Goal: Task Accomplishment & Management: Complete application form

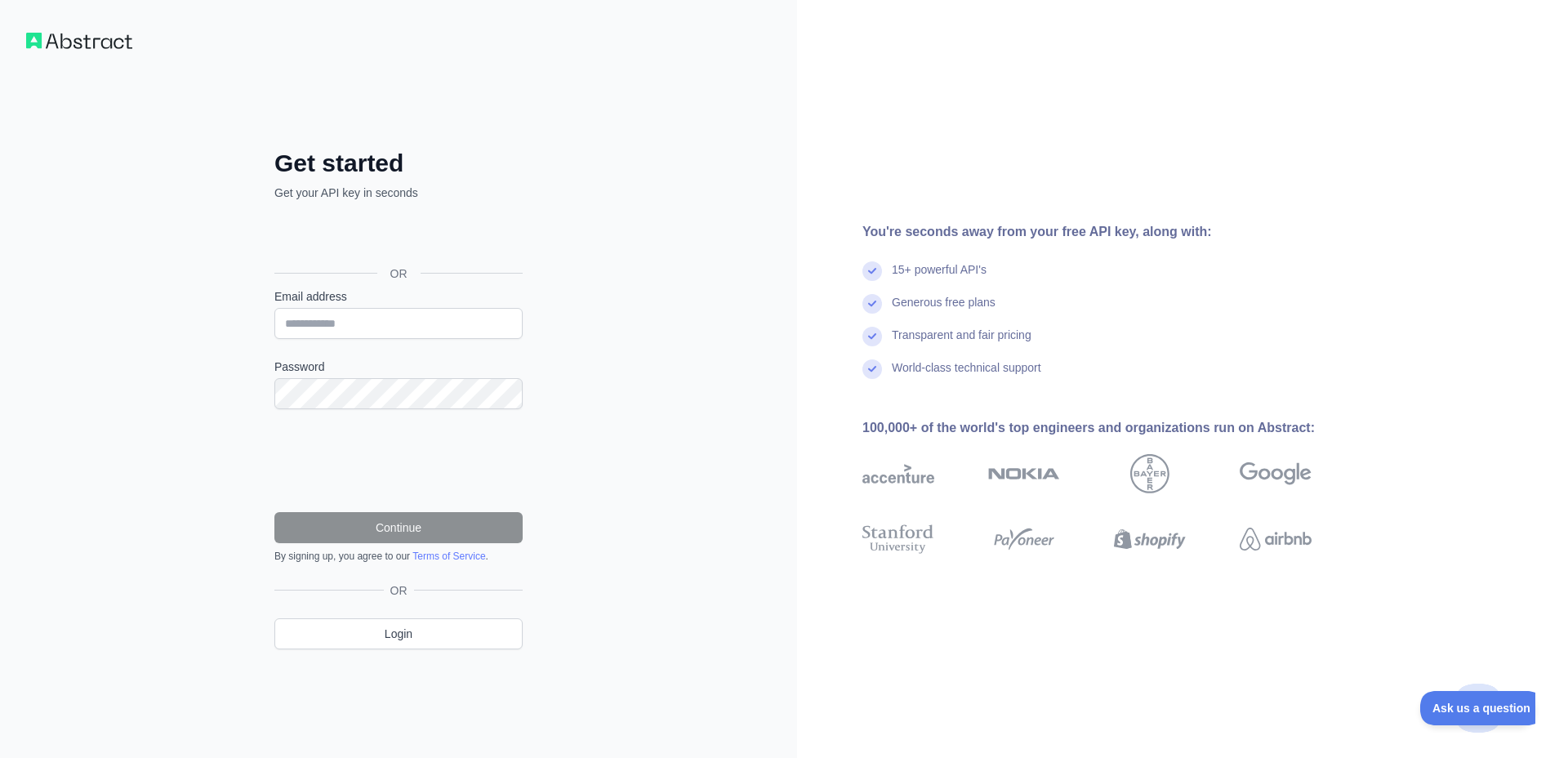
click at [331, 232] on div "Sign in with Google. Opens in new tab" at bounding box center [396, 237] width 245 height 36
click at [459, 346] on form "Email address Password Continue By signing up, you agree to our Terms of Servic…" at bounding box center [398, 425] width 249 height 274
click at [459, 344] on form "Email address Password Continue By signing up, you agree to our Terms of Servic…" at bounding box center [398, 425] width 249 height 274
click at [364, 195] on p "Get your API key in seconds" at bounding box center [398, 192] width 249 height 16
click at [378, 325] on input "Email address" at bounding box center [398, 323] width 249 height 31
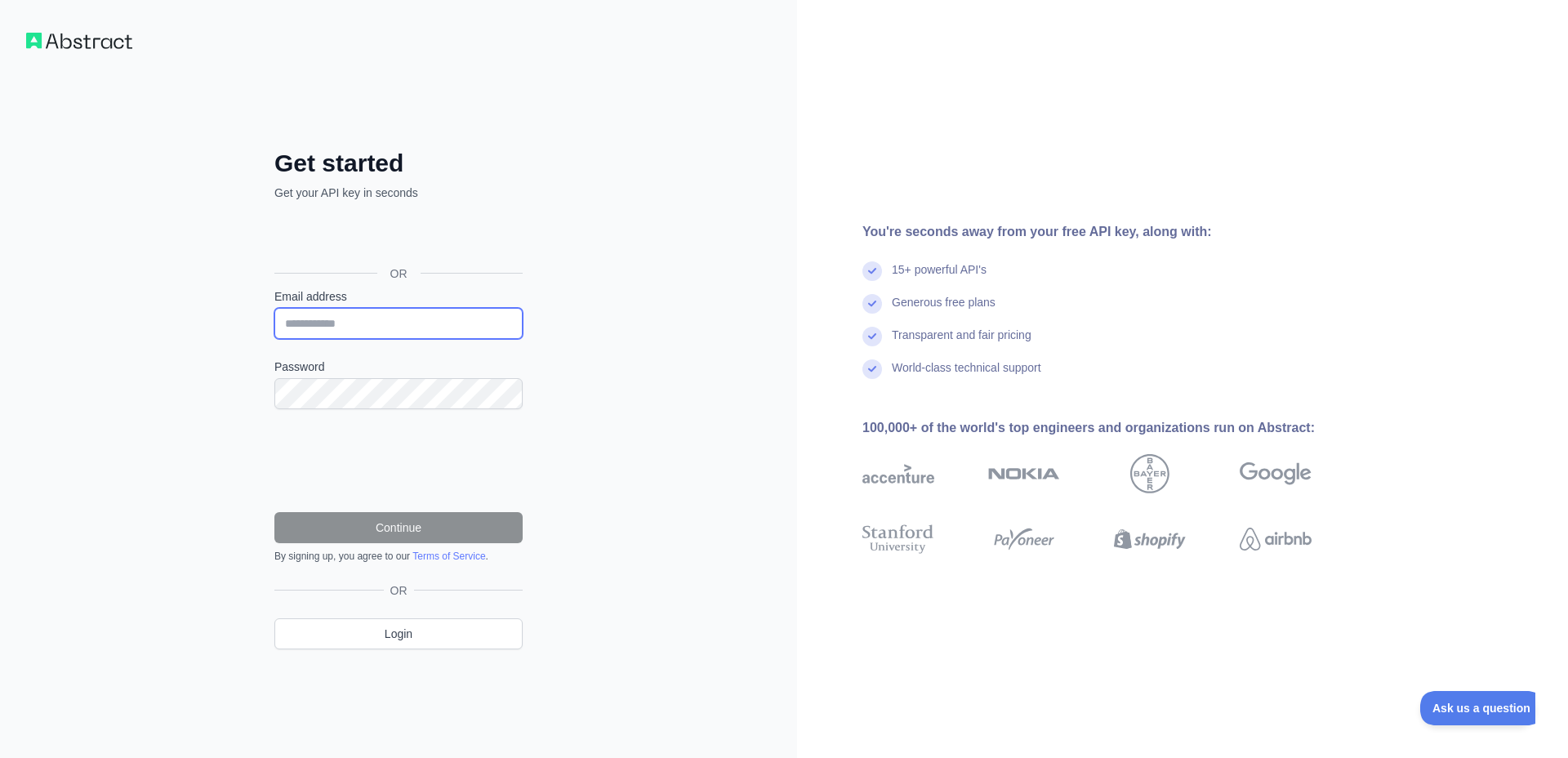
click at [378, 325] on input "Email address" at bounding box center [398, 323] width 249 height 31
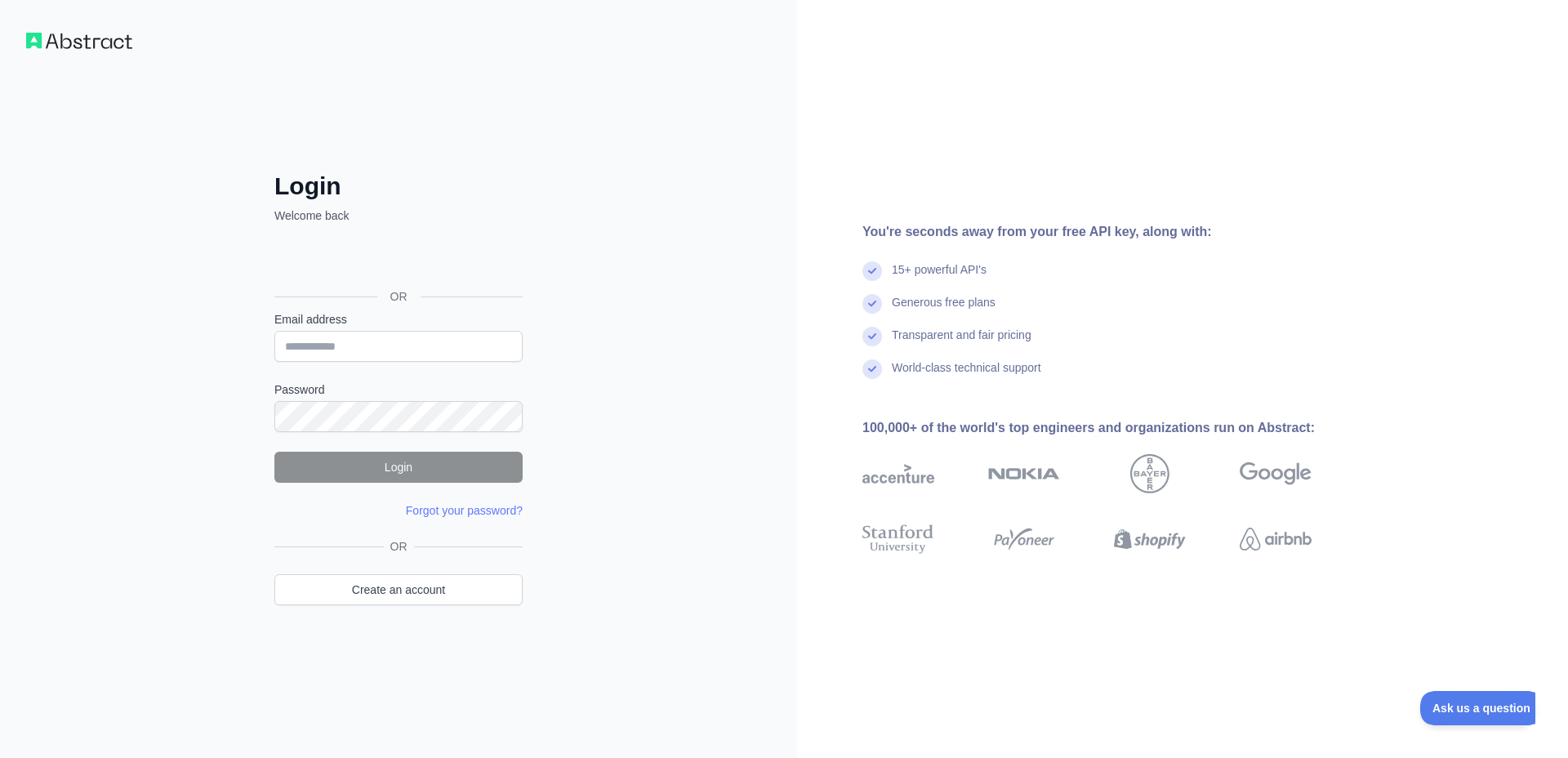
drag, startPoint x: 914, startPoint y: 409, endPoint x: 929, endPoint y: 416, distance: 16.6
click at [929, 416] on div "You're seconds away from your free API key, along with: 15+ powerful API's Gene…" at bounding box center [1093, 379] width 593 height 314
click at [1493, 708] on span "Ask us a question" at bounding box center [1473, 705] width 122 height 11
click at [1499, 710] on span "Ask us a question" at bounding box center [1480, 708] width 122 height 11
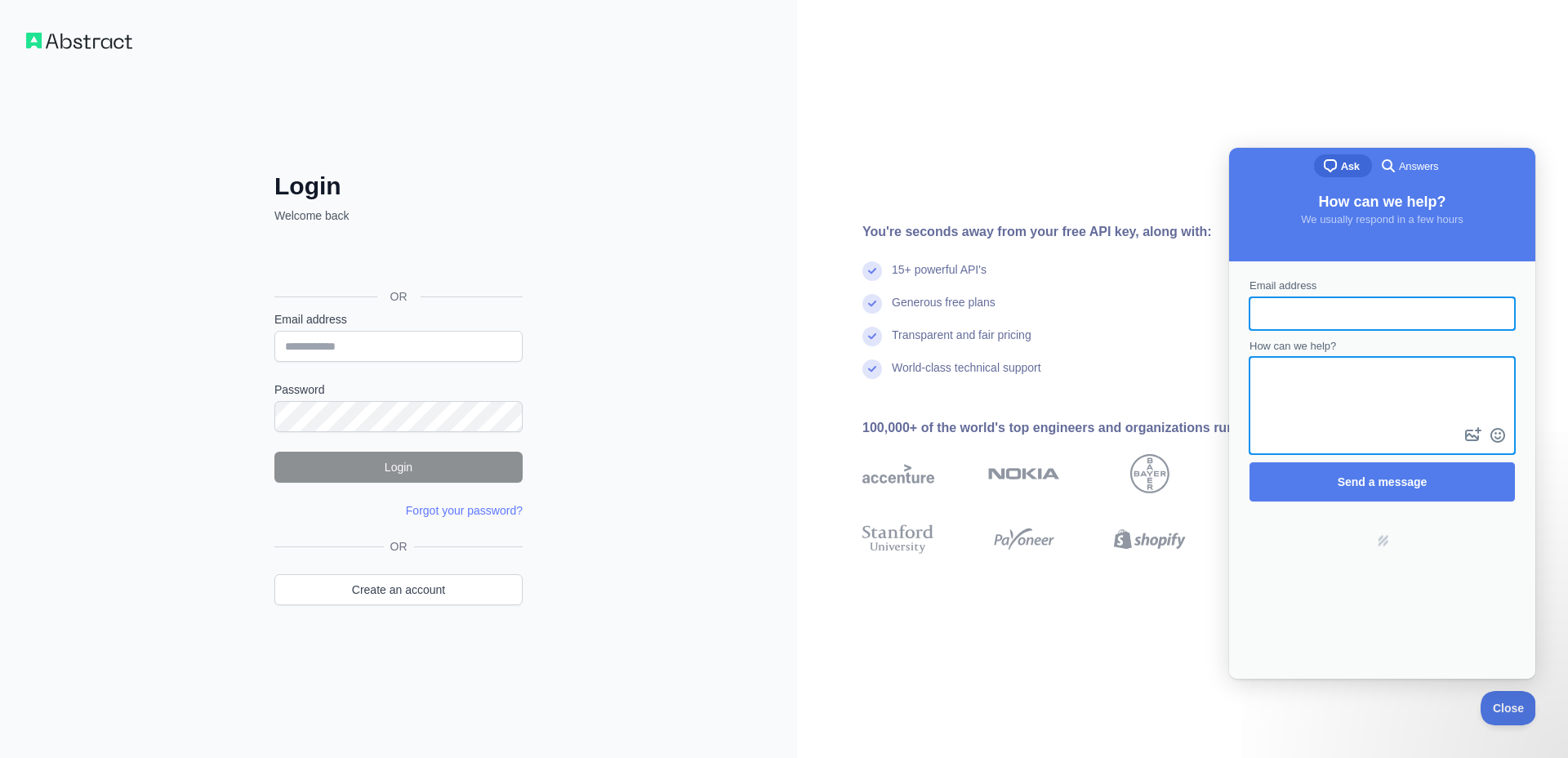
click at [1268, 365] on textarea "How can we help?" at bounding box center [1382, 391] width 262 height 65
click at [1360, 378] on textarea "**********" at bounding box center [1382, 391] width 262 height 65
click at [1394, 383] on textarea "**********" at bounding box center [1382, 391] width 262 height 65
type textarea "**********"
click at [1264, 302] on input "Email address" at bounding box center [1382, 314] width 239 height 29
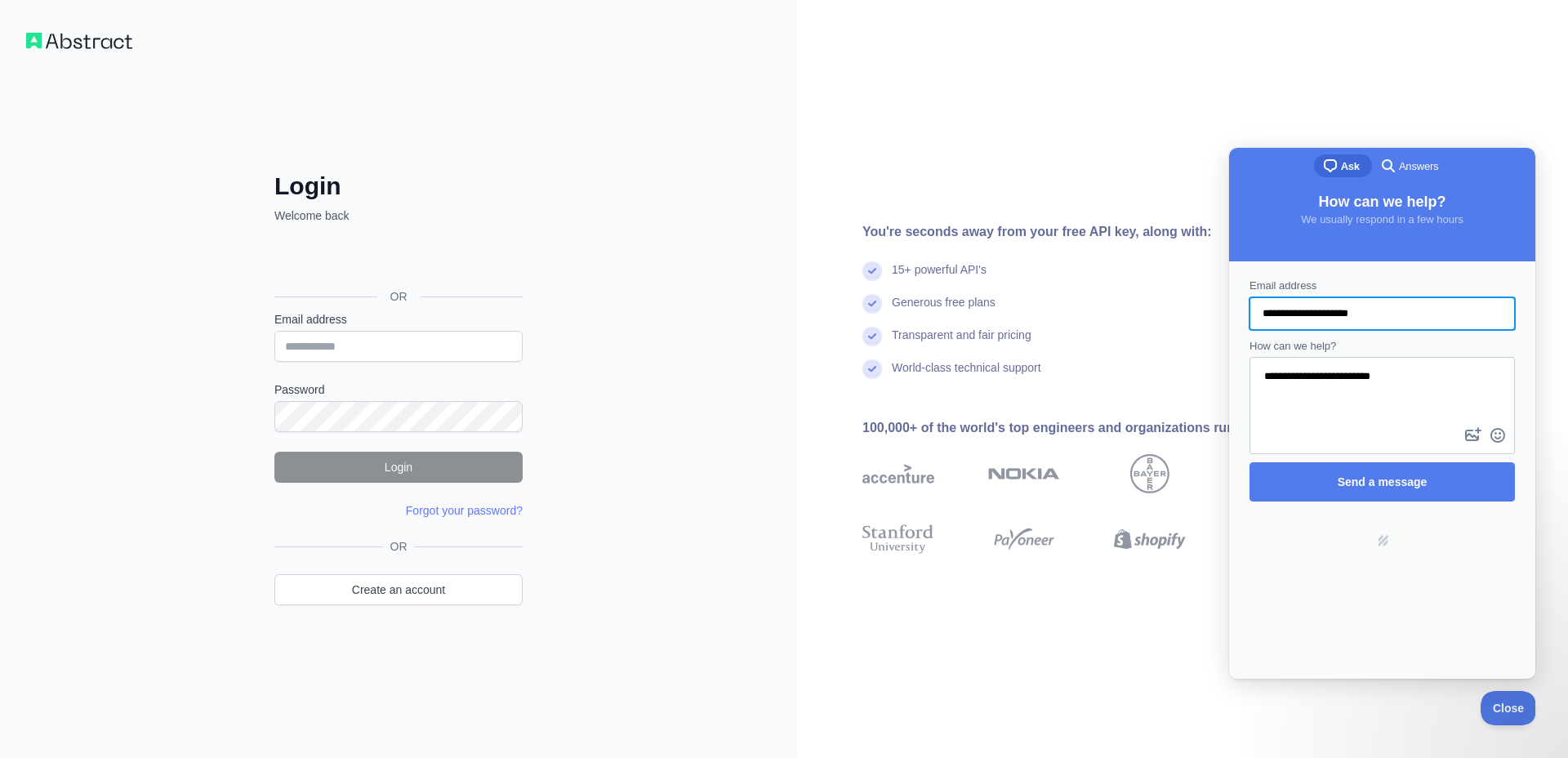
type input "**********"
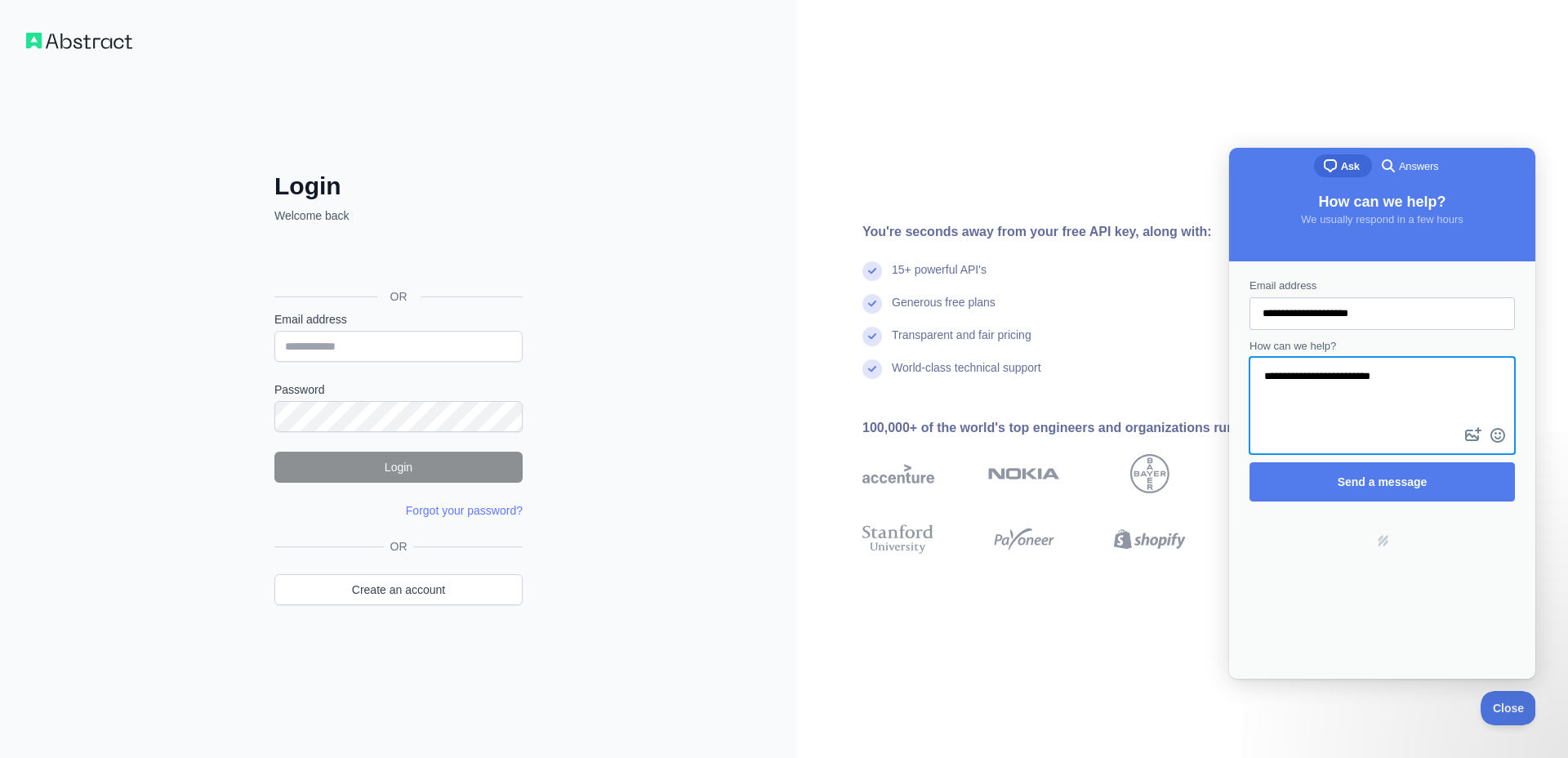
click at [1376, 394] on textarea "**********" at bounding box center [1382, 391] width 262 height 65
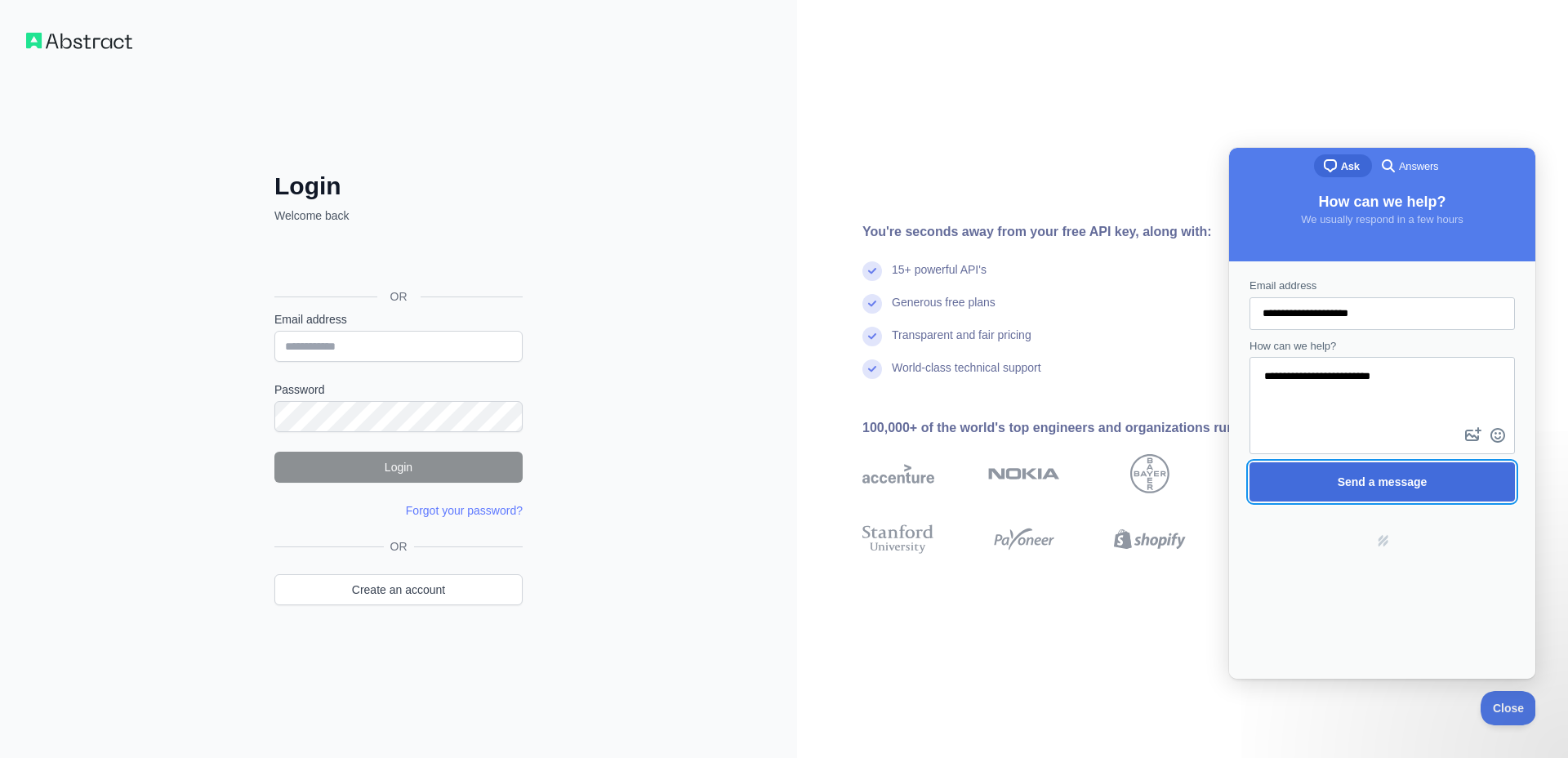
click at [1458, 480] on span "Send a message" at bounding box center [1382, 482] width 230 height 38
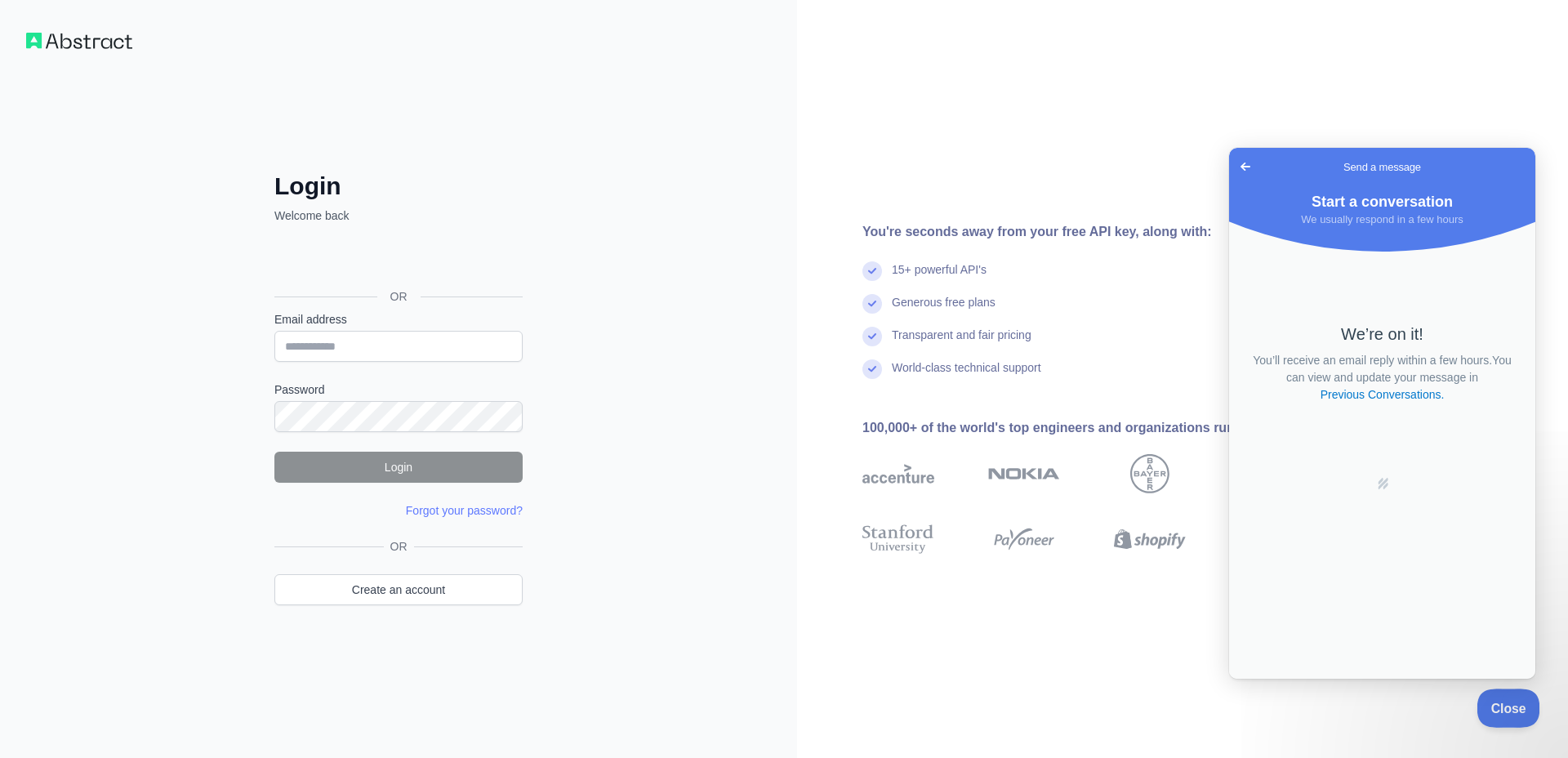
drag, startPoint x: 2969, startPoint y: 1379, endPoint x: 1546, endPoint y: 690, distance: 1581.0
click at [1490, 690] on button "Close" at bounding box center [1503, 706] width 56 height 34
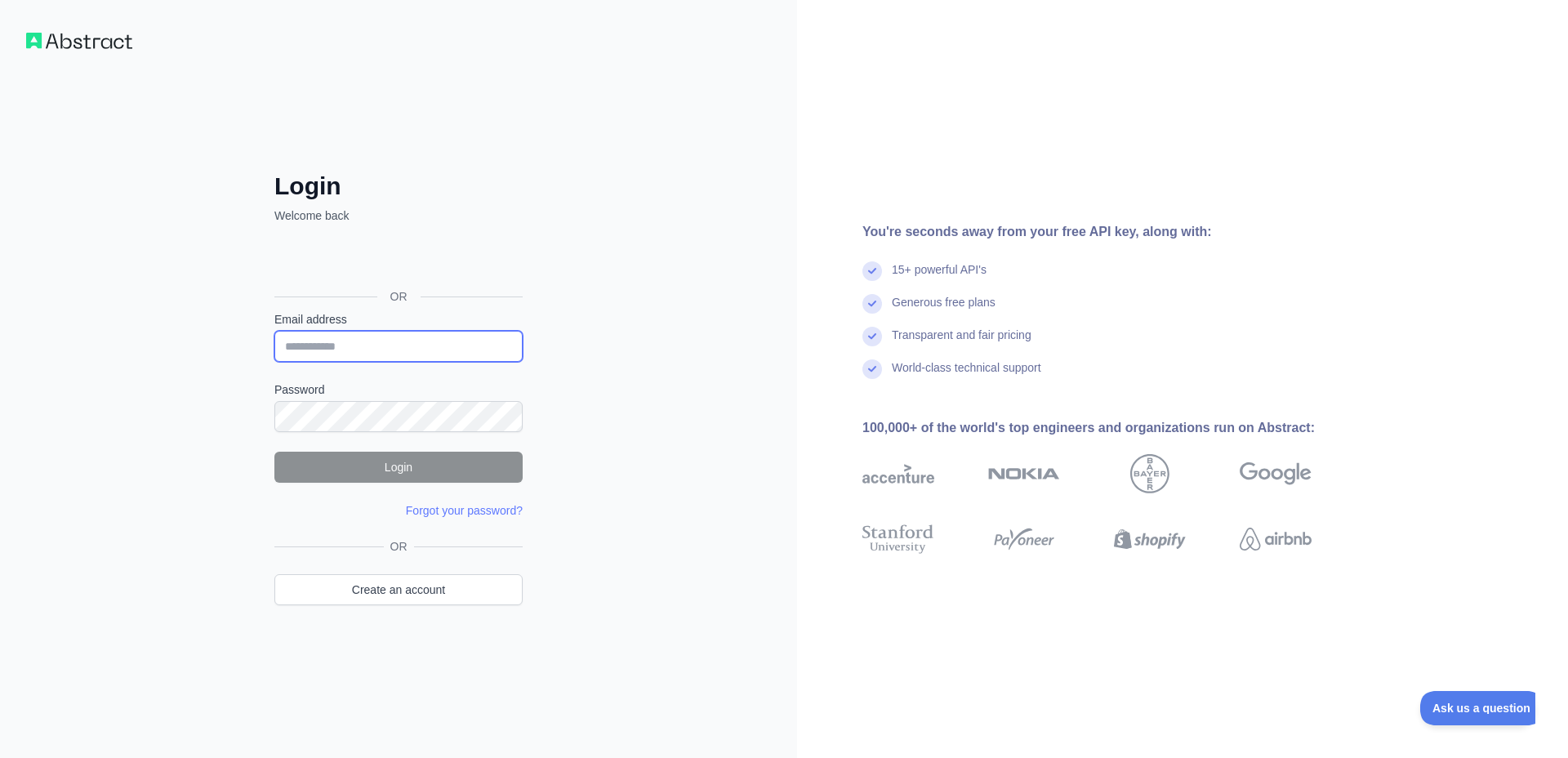
click at [326, 334] on input "Email address" at bounding box center [398, 346] width 249 height 31
click at [325, 334] on input "Email address" at bounding box center [398, 346] width 249 height 31
click at [331, 344] on input "Email address" at bounding box center [398, 346] width 249 height 31
type input "**********"
click at [377, 459] on button "Login" at bounding box center [398, 467] width 249 height 31
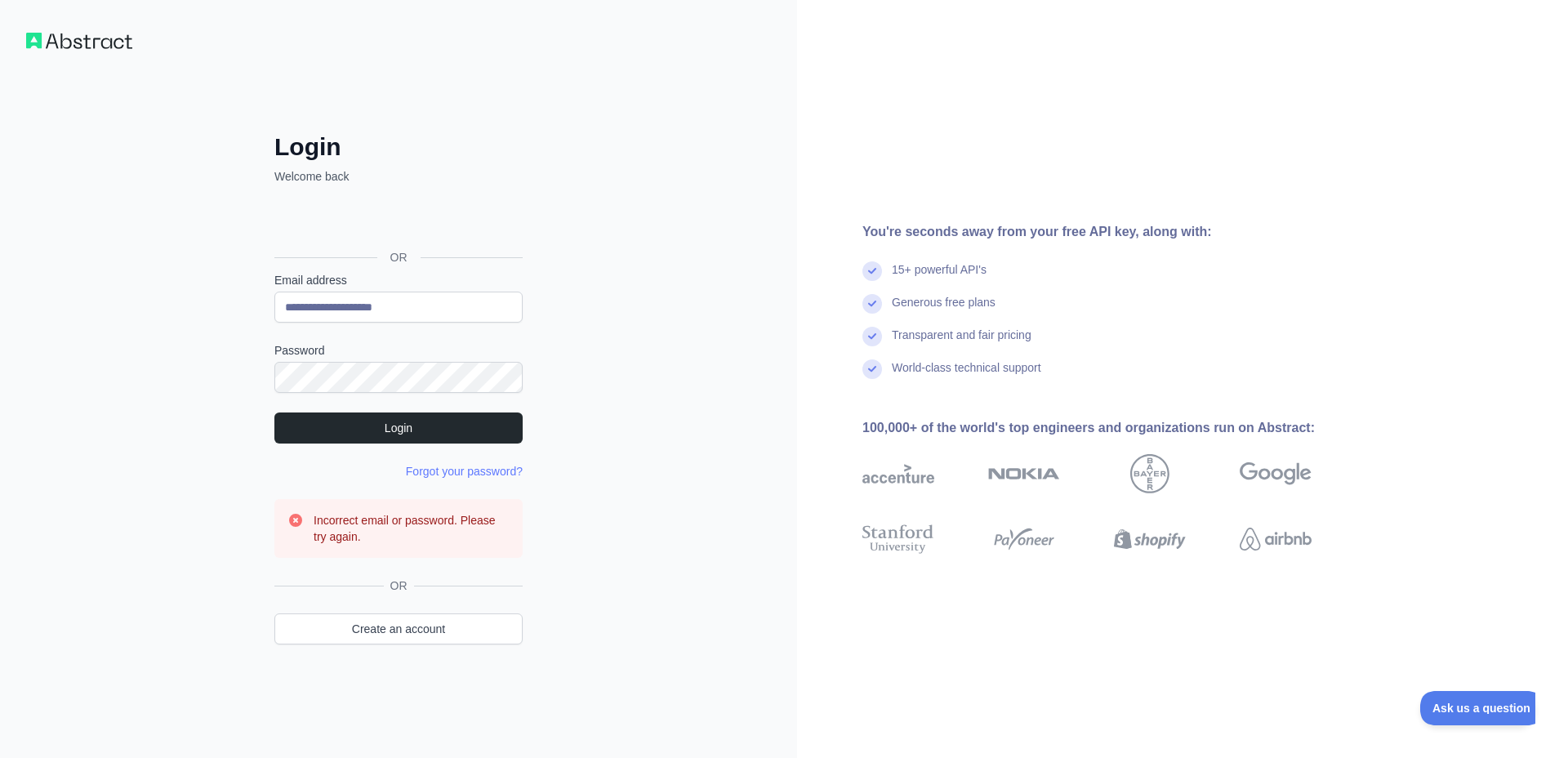
click at [377, 242] on div "OR" at bounding box center [398, 232] width 249 height 81
click at [383, 233] on div "Sign in with Google. Opens in new tab" at bounding box center [396, 220] width 245 height 36
click at [383, 223] on div "Sign in with Google. Opens in new tab" at bounding box center [396, 220] width 245 height 36
click at [380, 630] on link "Create an account" at bounding box center [398, 629] width 249 height 31
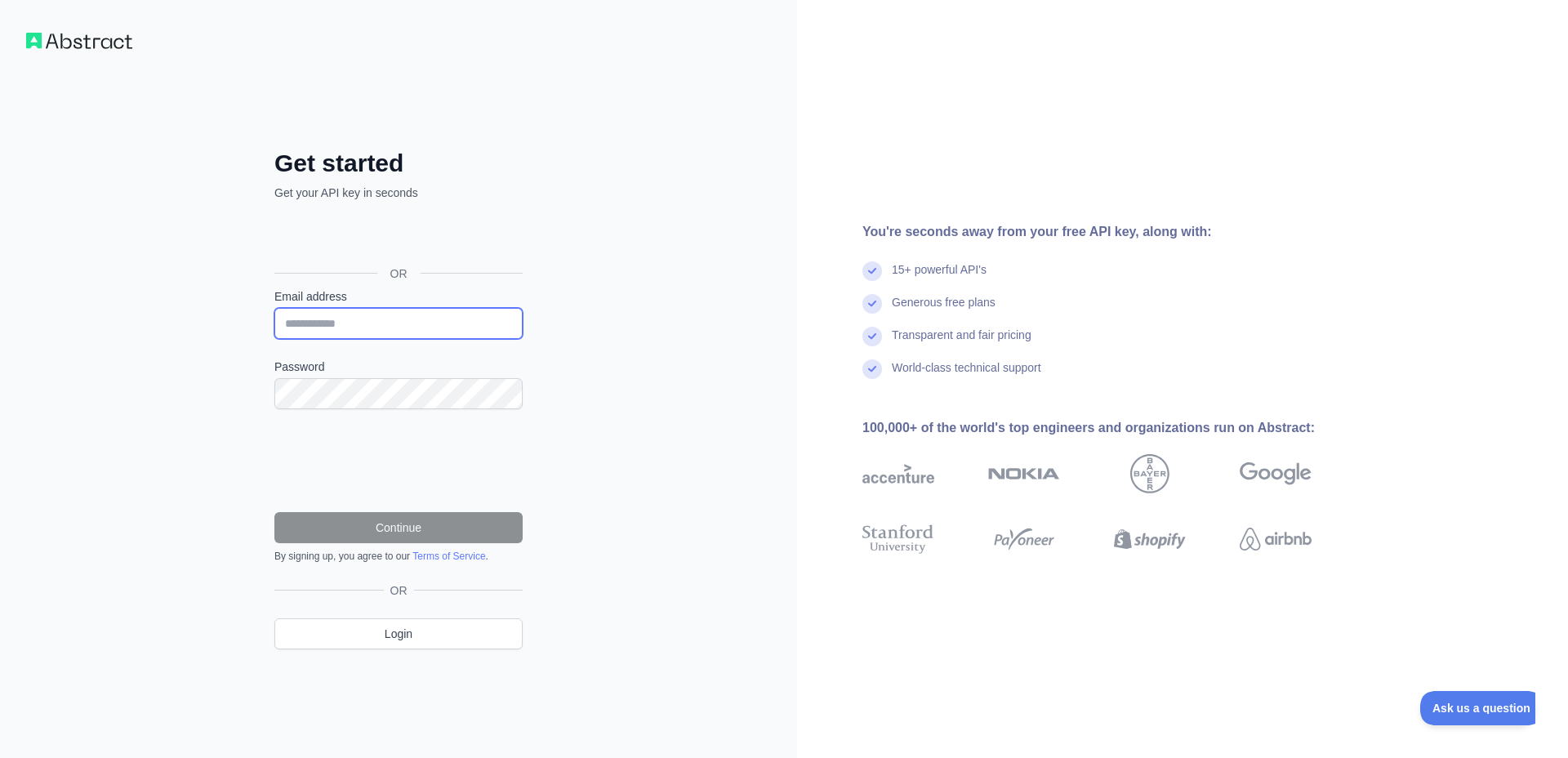
click at [342, 317] on input "Email address" at bounding box center [398, 323] width 249 height 31
click at [306, 300] on label "Email address" at bounding box center [398, 296] width 249 height 16
click at [306, 308] on input "Email address" at bounding box center [398, 323] width 249 height 31
type input "**********"
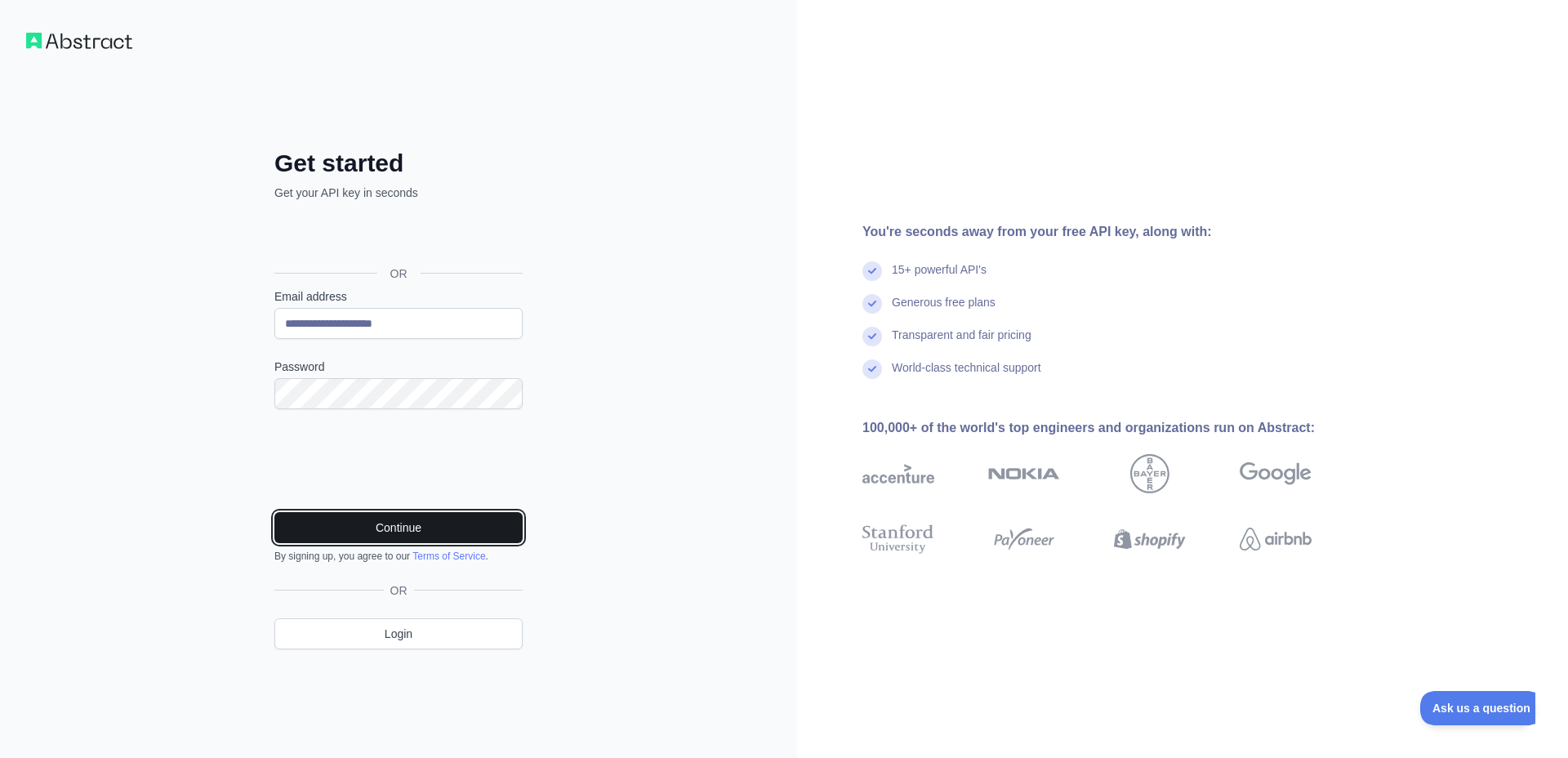
click at [355, 531] on button "Continue" at bounding box center [398, 527] width 249 height 31
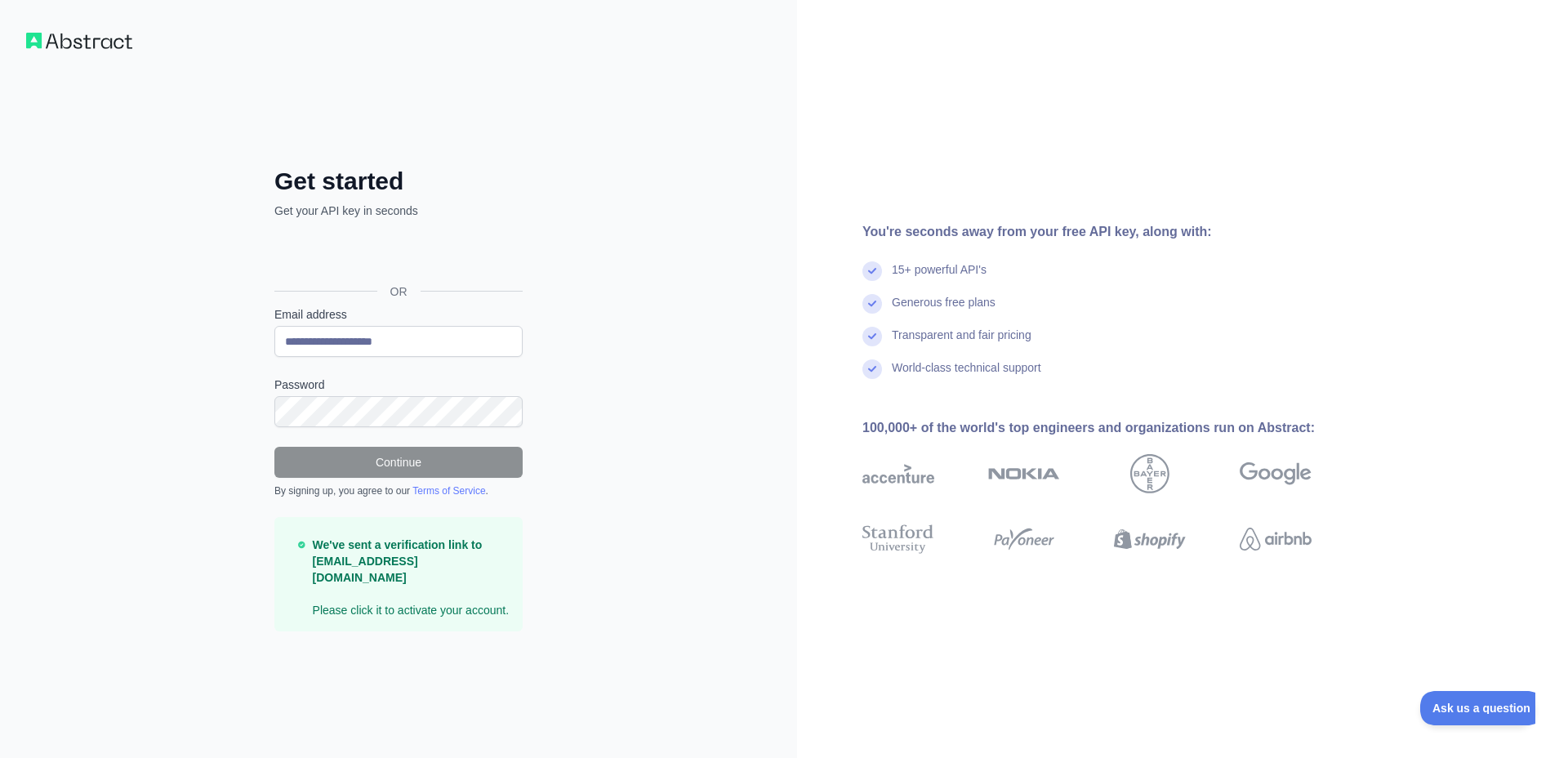
click at [341, 548] on strong "We've sent a verification link to [EMAIL_ADDRESS][DOMAIN_NAME]" at bounding box center [397, 561] width 170 height 46
click at [341, 589] on p "We've sent a verification link to [EMAIL_ADDRESS][DOMAIN_NAME] Please click it …" at bounding box center [411, 578] width 196 height 82
click at [338, 580] on p "We've sent a verification link to [EMAIL_ADDRESS][DOMAIN_NAME] Please click it …" at bounding box center [411, 578] width 196 height 82
click at [348, 608] on p "We've sent a verification link to [EMAIL_ADDRESS][DOMAIN_NAME] Please click it …" at bounding box center [411, 578] width 196 height 82
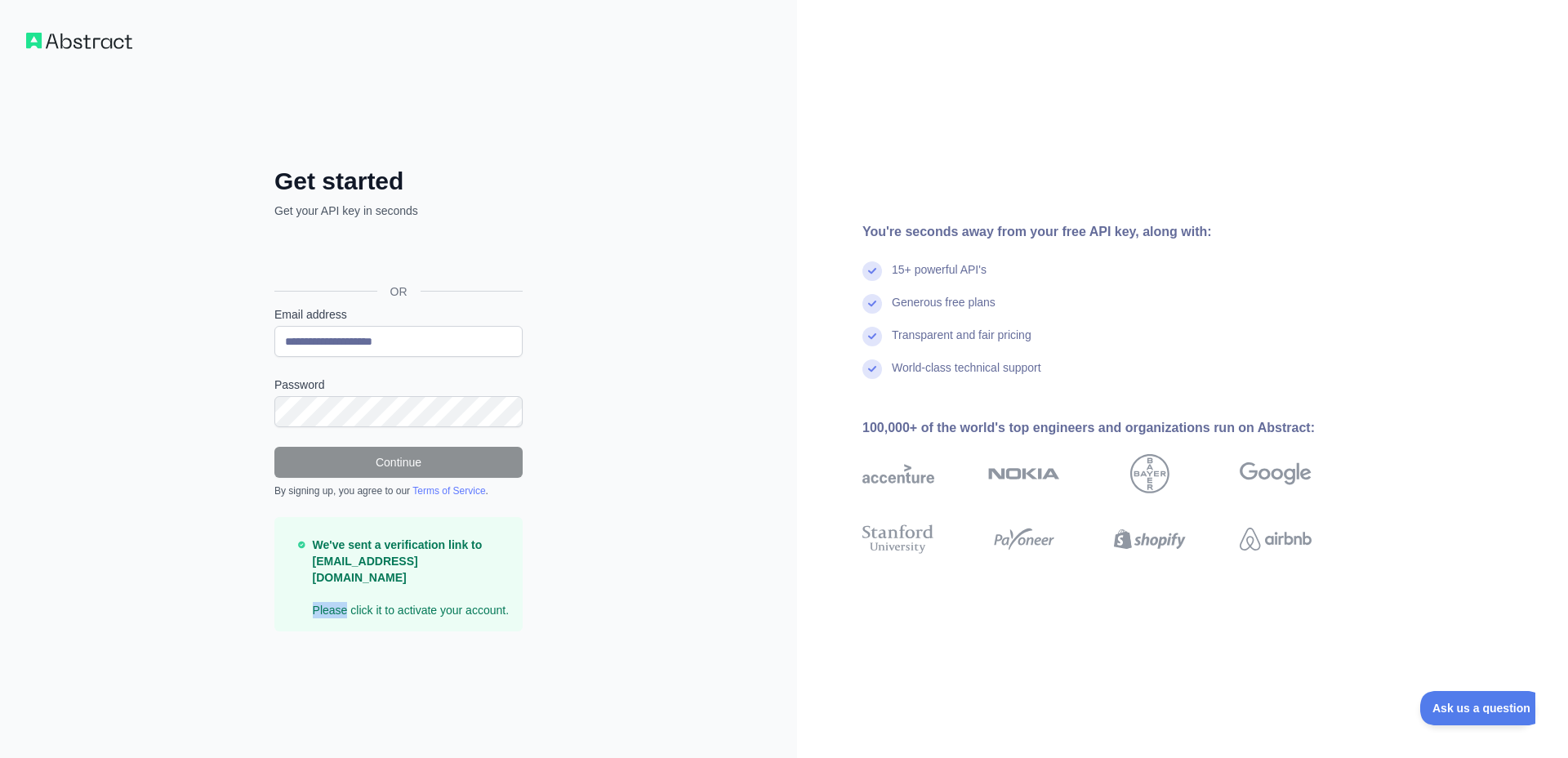
click at [348, 608] on p "We've sent a verification link to [EMAIL_ADDRESS][DOMAIN_NAME] Please click it …" at bounding box center [411, 578] width 196 height 82
click at [350, 605] on p "We've sent a verification link to [EMAIL_ADDRESS][DOMAIN_NAME] Please click it …" at bounding box center [411, 578] width 196 height 82
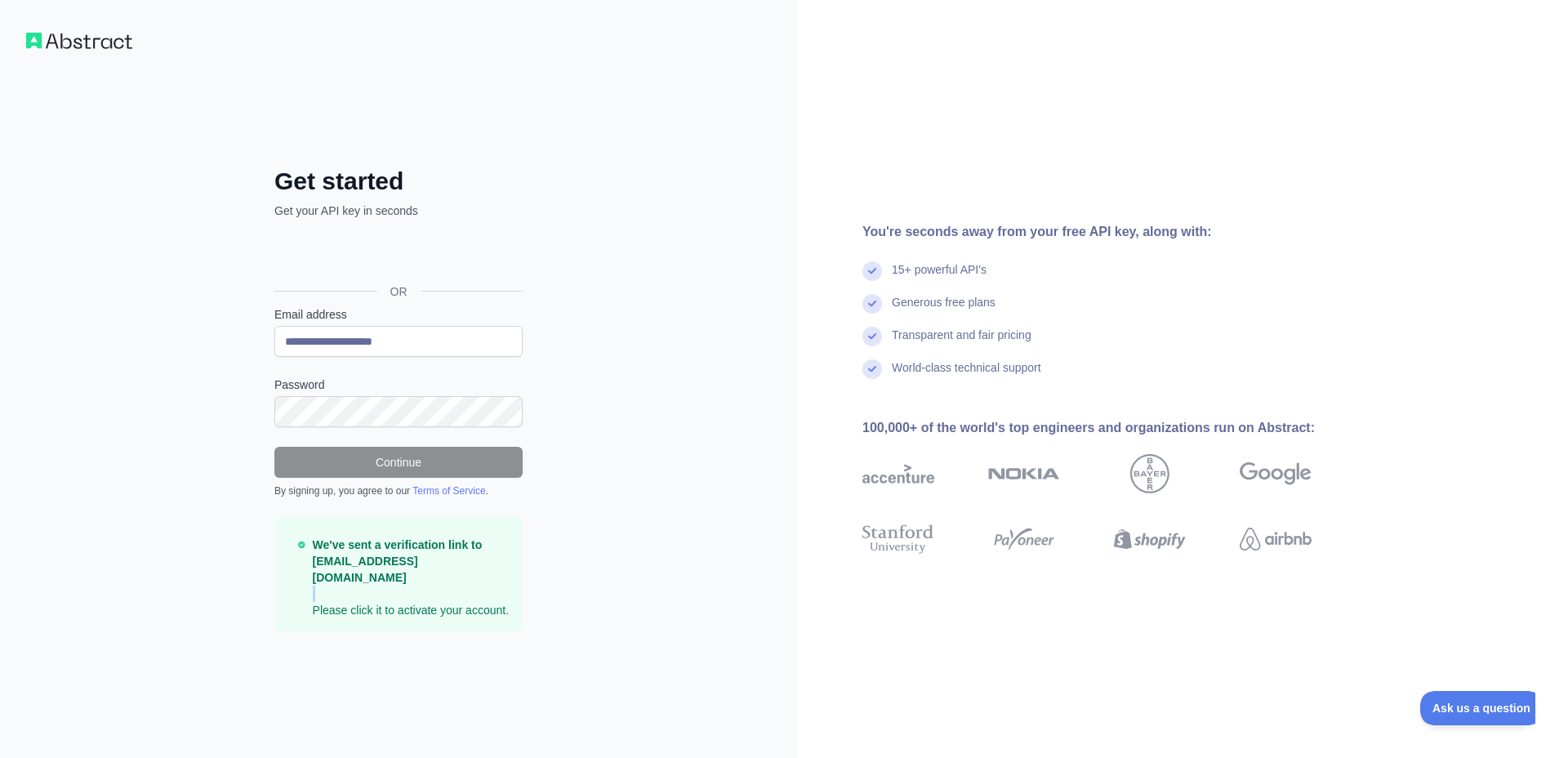
click at [350, 605] on p "We've sent a verification link to [EMAIL_ADDRESS][DOMAIN_NAME] Please click it …" at bounding box center [411, 578] width 196 height 82
drag, startPoint x: 352, startPoint y: 597, endPoint x: 350, endPoint y: 611, distance: 14.1
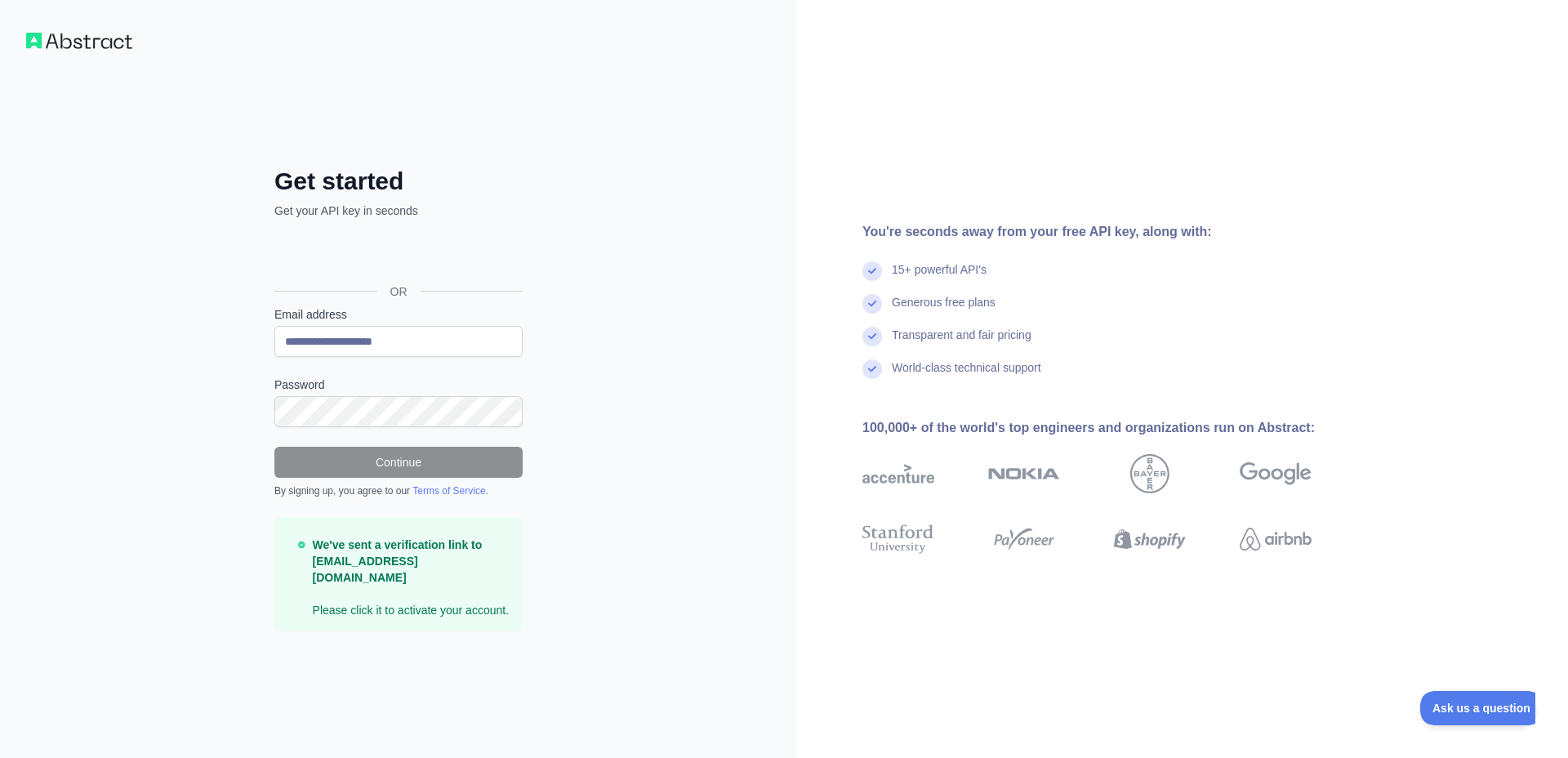
click at [350, 611] on div "We've sent a verification link to [EMAIL_ADDRESS][DOMAIN_NAME] Please click it …" at bounding box center [398, 574] width 249 height 115
click at [965, 303] on div "Generous free plans" at bounding box center [943, 310] width 103 height 32
click at [971, 302] on div "Generous free plans" at bounding box center [943, 310] width 103 height 32
click at [395, 585] on p "We've sent a verification link to [EMAIL_ADDRESS][DOMAIN_NAME] Please click it …" at bounding box center [411, 578] width 196 height 82
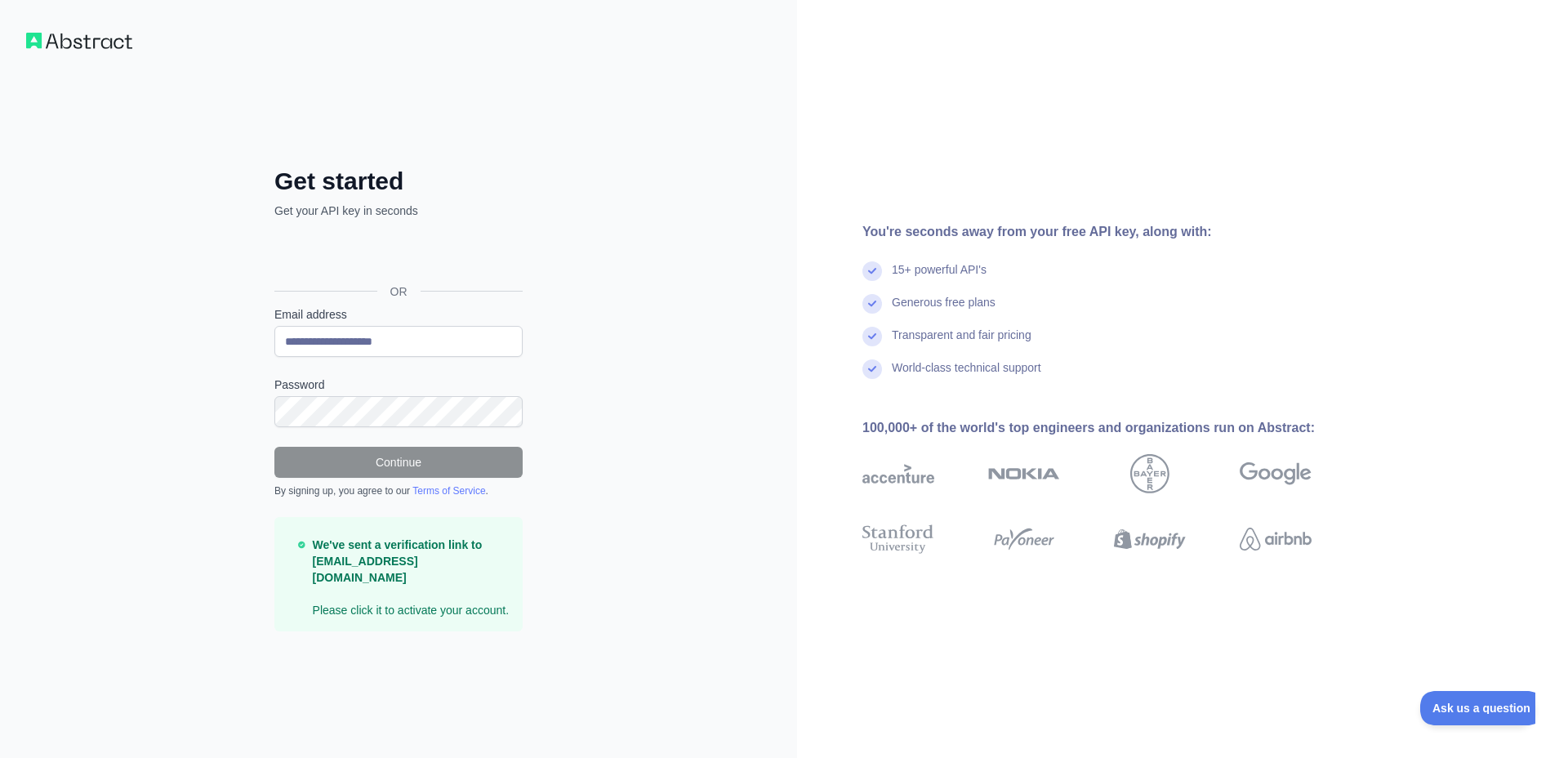
click at [366, 585] on p "We've sent a verification link to [EMAIL_ADDRESS][DOMAIN_NAME] Please click it …" at bounding box center [411, 578] width 196 height 82
click at [958, 51] on div "You're seconds away from your free API key, along with: 15+ powerful API's Gene…" at bounding box center [1182, 379] width 770 height 758
click at [955, 63] on div "You're seconds away from your free API key, along with: 15+ powerful API's Gene…" at bounding box center [1182, 379] width 770 height 758
click at [953, 58] on div "You're seconds away from your free API key, along with: 15+ powerful API's Gene…" at bounding box center [1182, 379] width 770 height 758
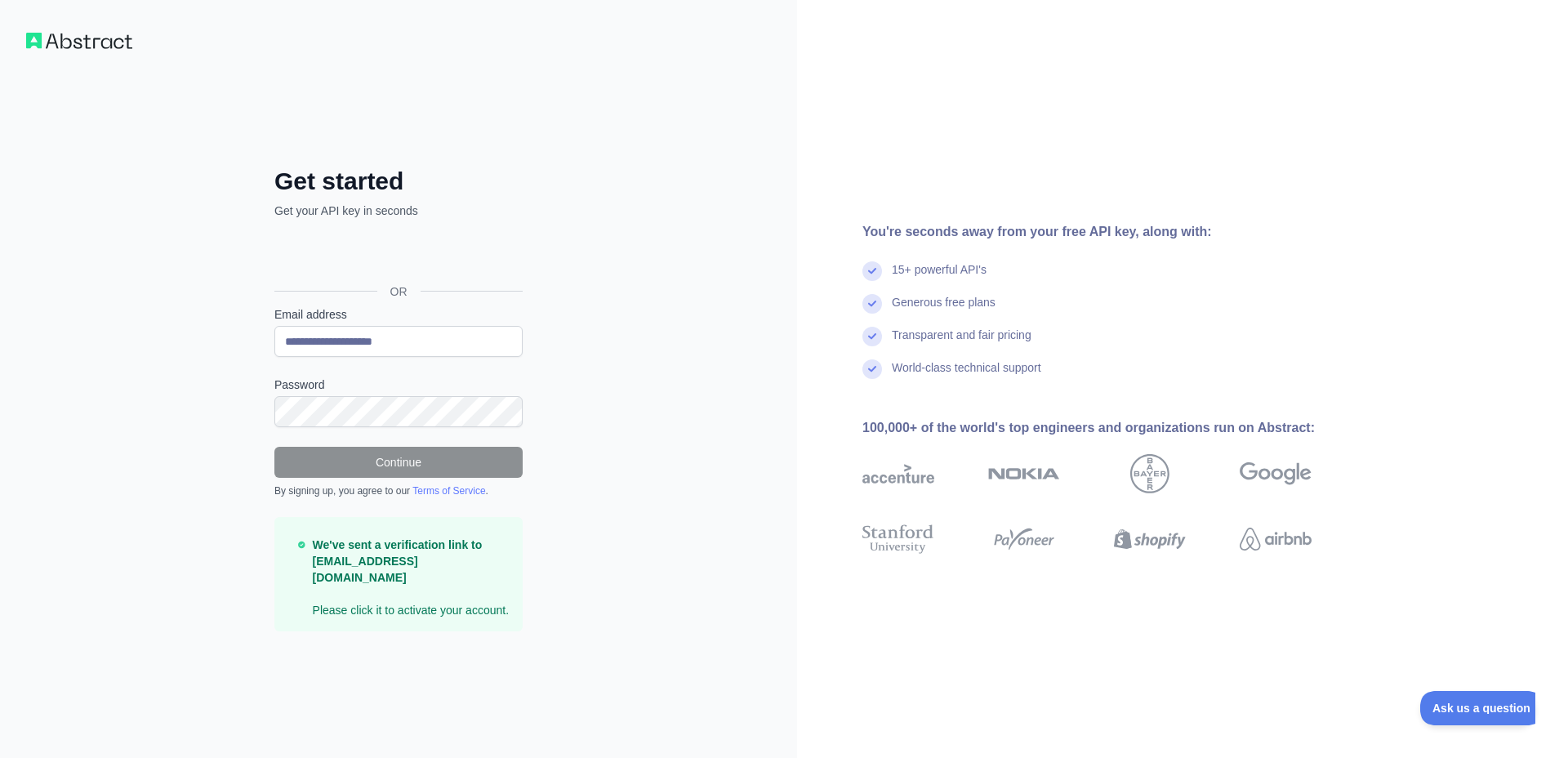
drag, startPoint x: 888, startPoint y: 86, endPoint x: 816, endPoint y: 51, distance: 80.1
click at [816, 51] on div "You're seconds away from your free API key, along with: 15+ powerful API's Gene…" at bounding box center [1182, 379] width 770 height 758
drag, startPoint x: 705, startPoint y: 23, endPoint x: 560, endPoint y: 99, distance: 163.7
click at [594, 81] on div "**********" at bounding box center [398, 379] width 797 height 758
